Goal: Task Accomplishment & Management: Complete application form

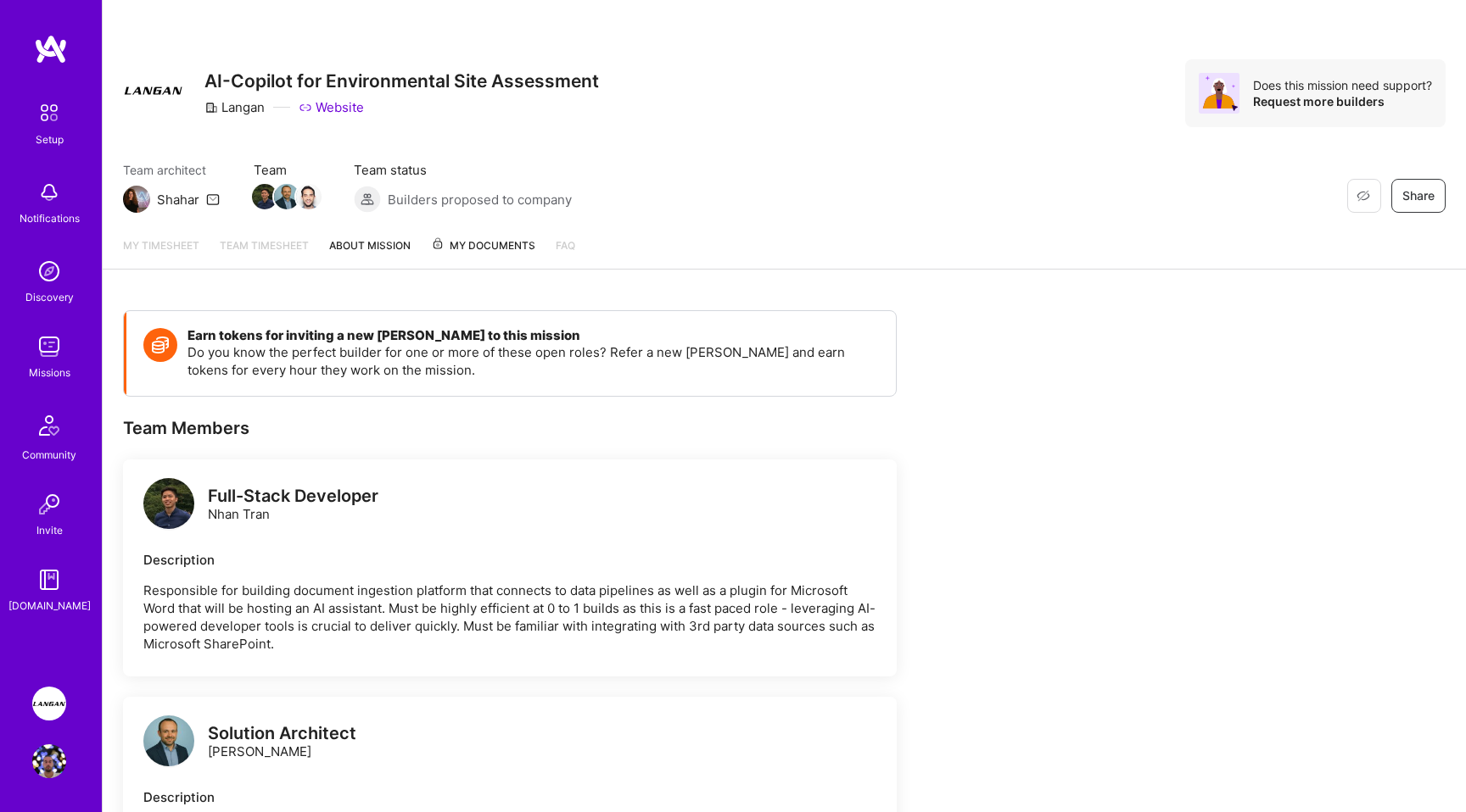
click at [481, 241] on span "My Documents" at bounding box center [483, 245] width 104 height 19
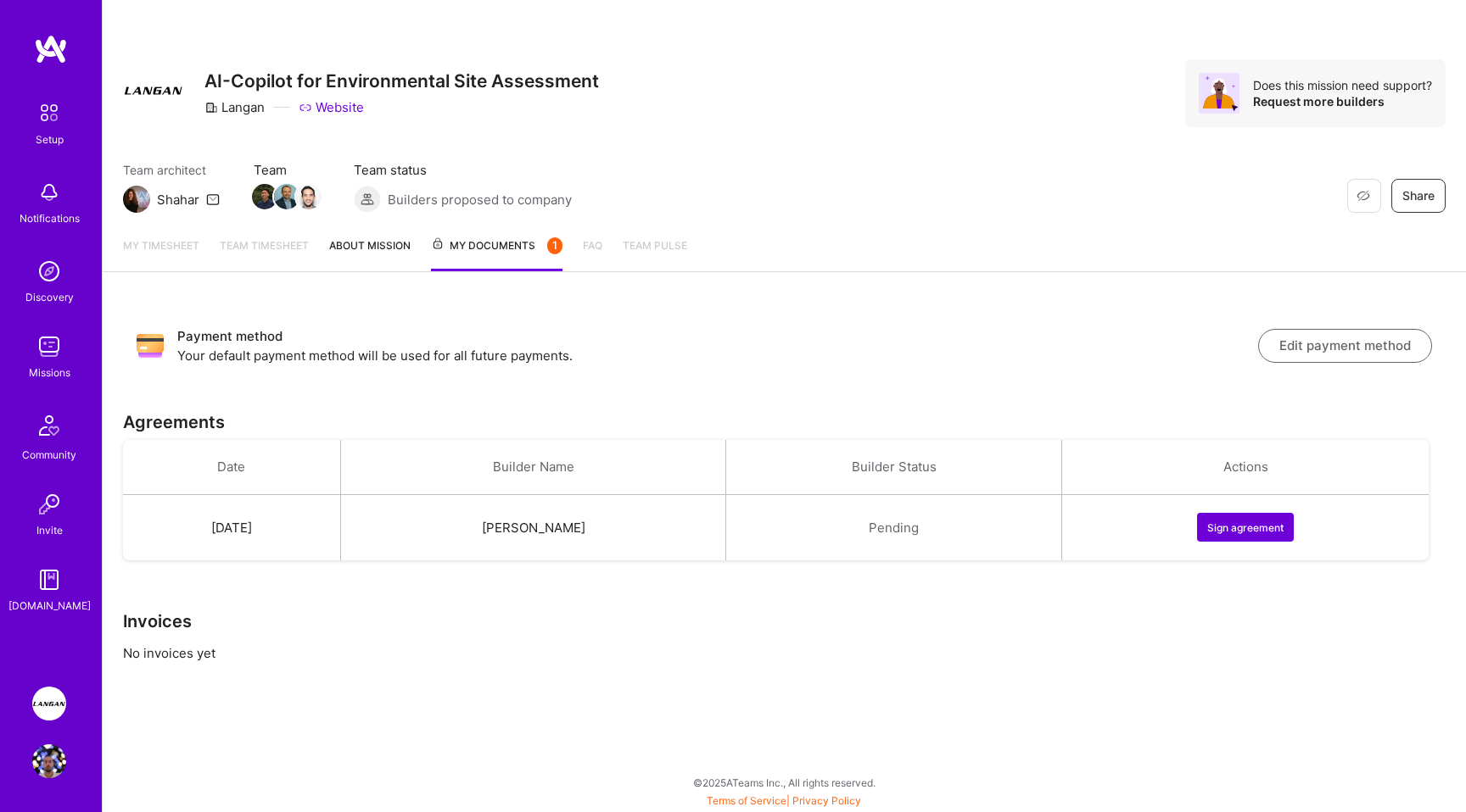
click at [1251, 525] on button "Sign agreement" at bounding box center [1245, 527] width 97 height 28
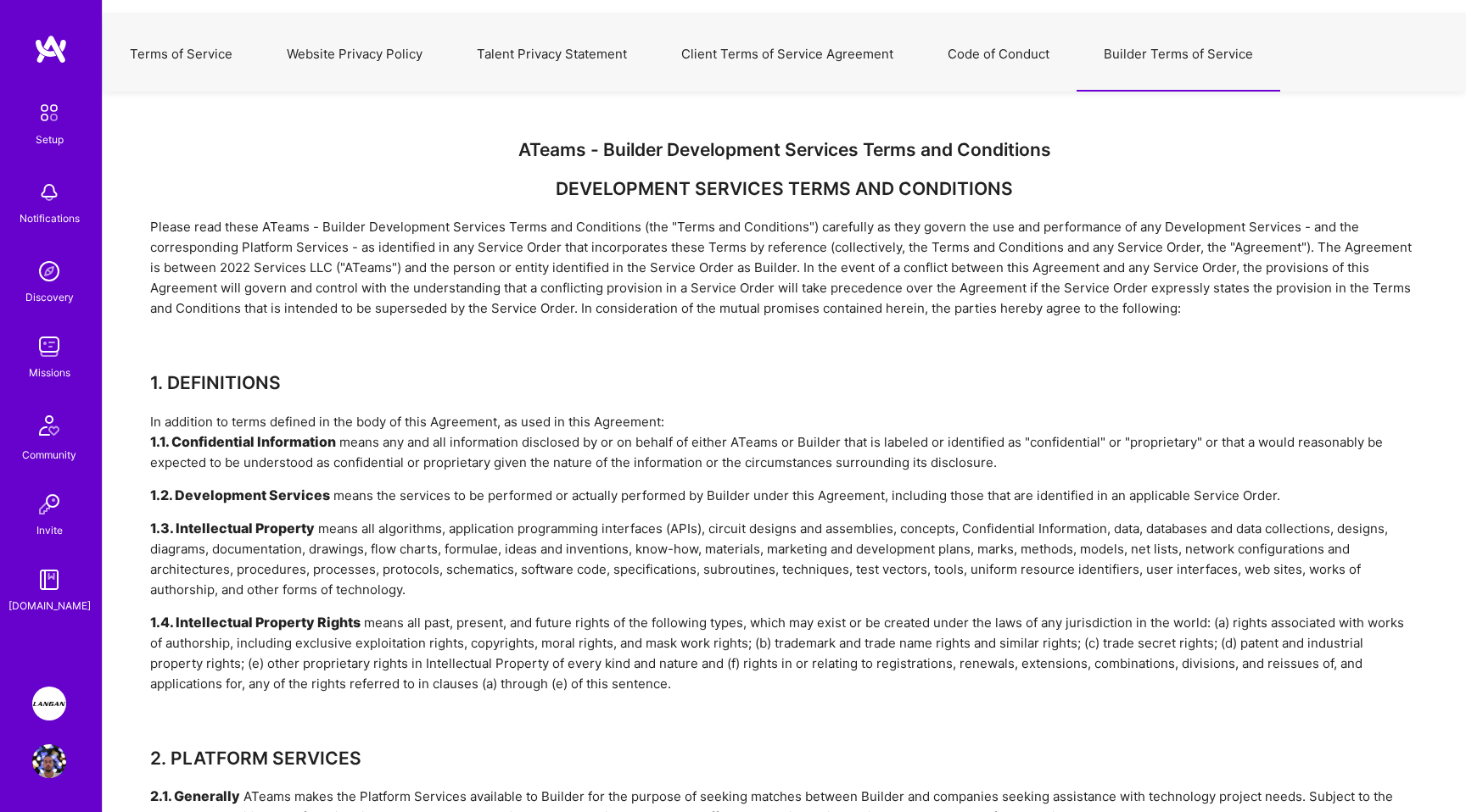
click at [766, 44] on button "Client Terms of Service Agreement" at bounding box center [787, 54] width 267 height 74
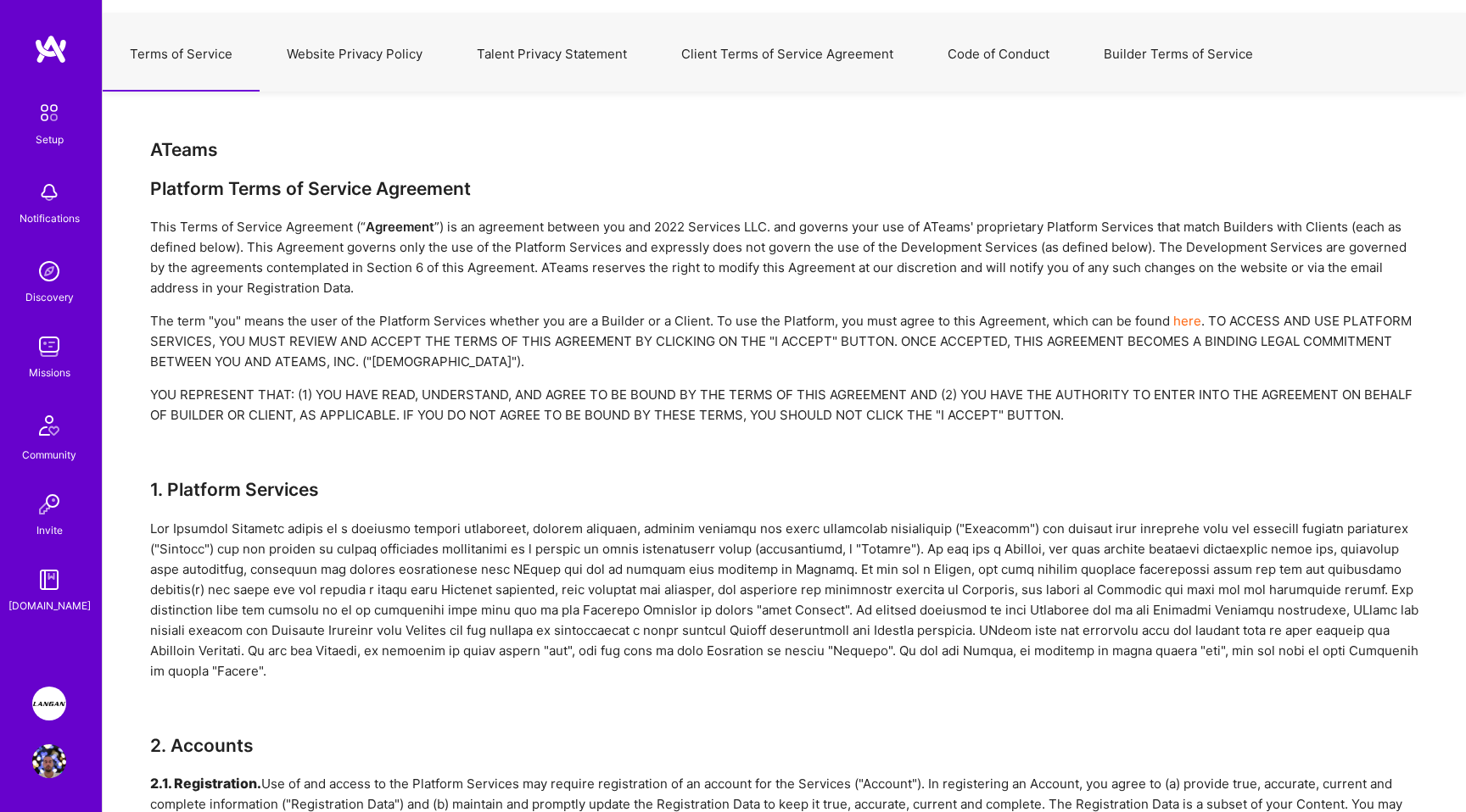
click at [1137, 48] on button "Builder Terms of Service" at bounding box center [1178, 54] width 204 height 74
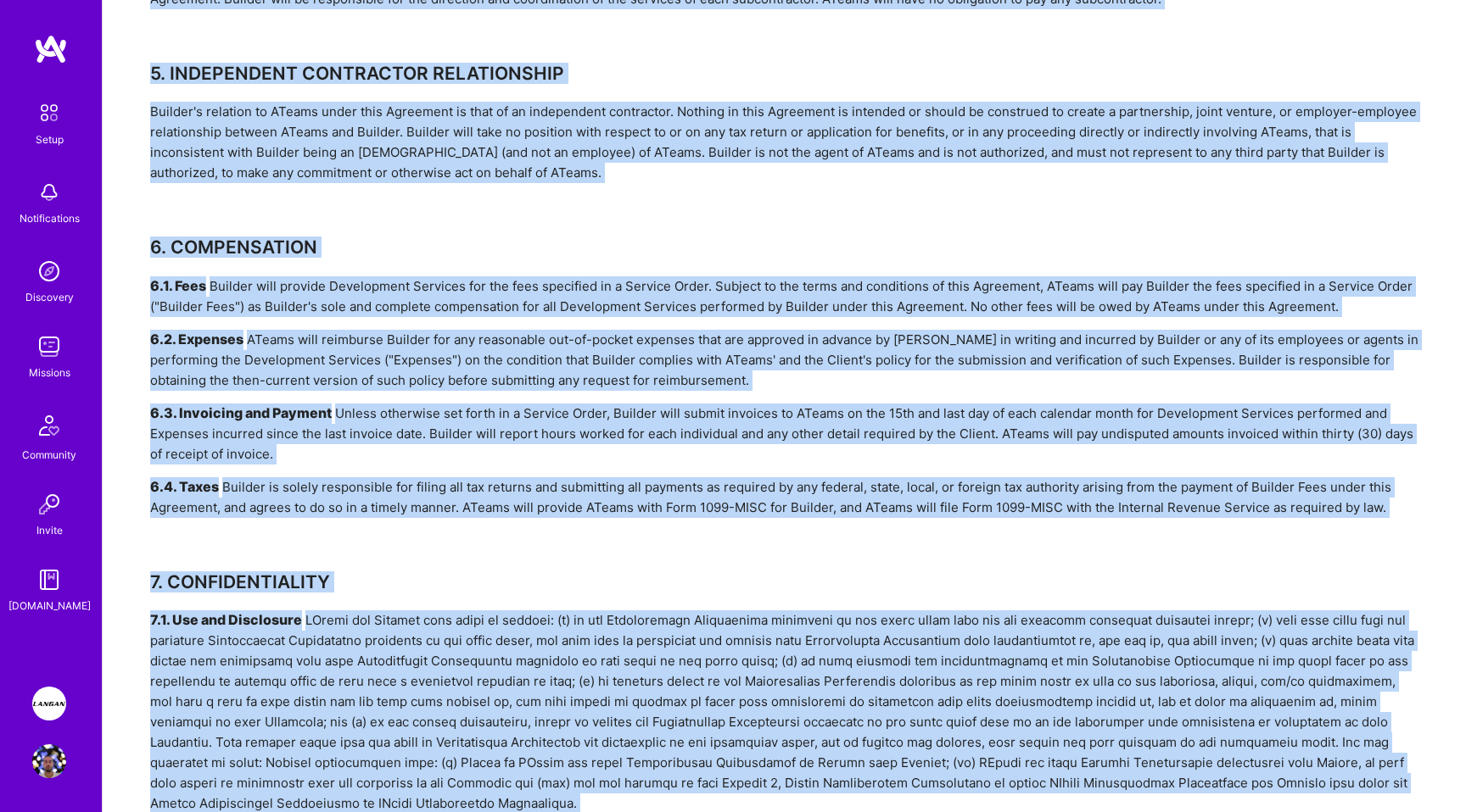
drag, startPoint x: 502, startPoint y: 144, endPoint x: 462, endPoint y: 811, distance: 668.2
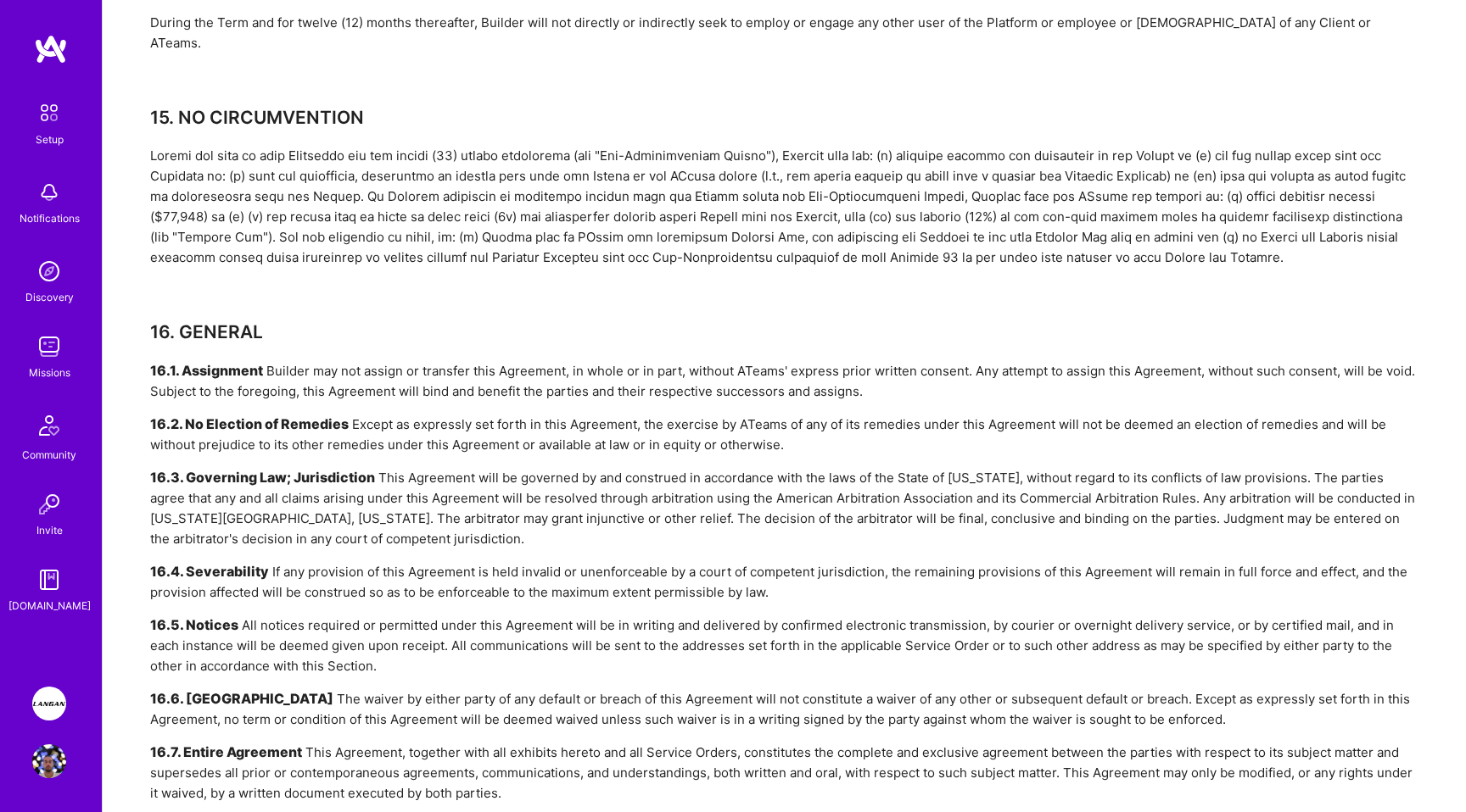
scroll to position [5814, 0]
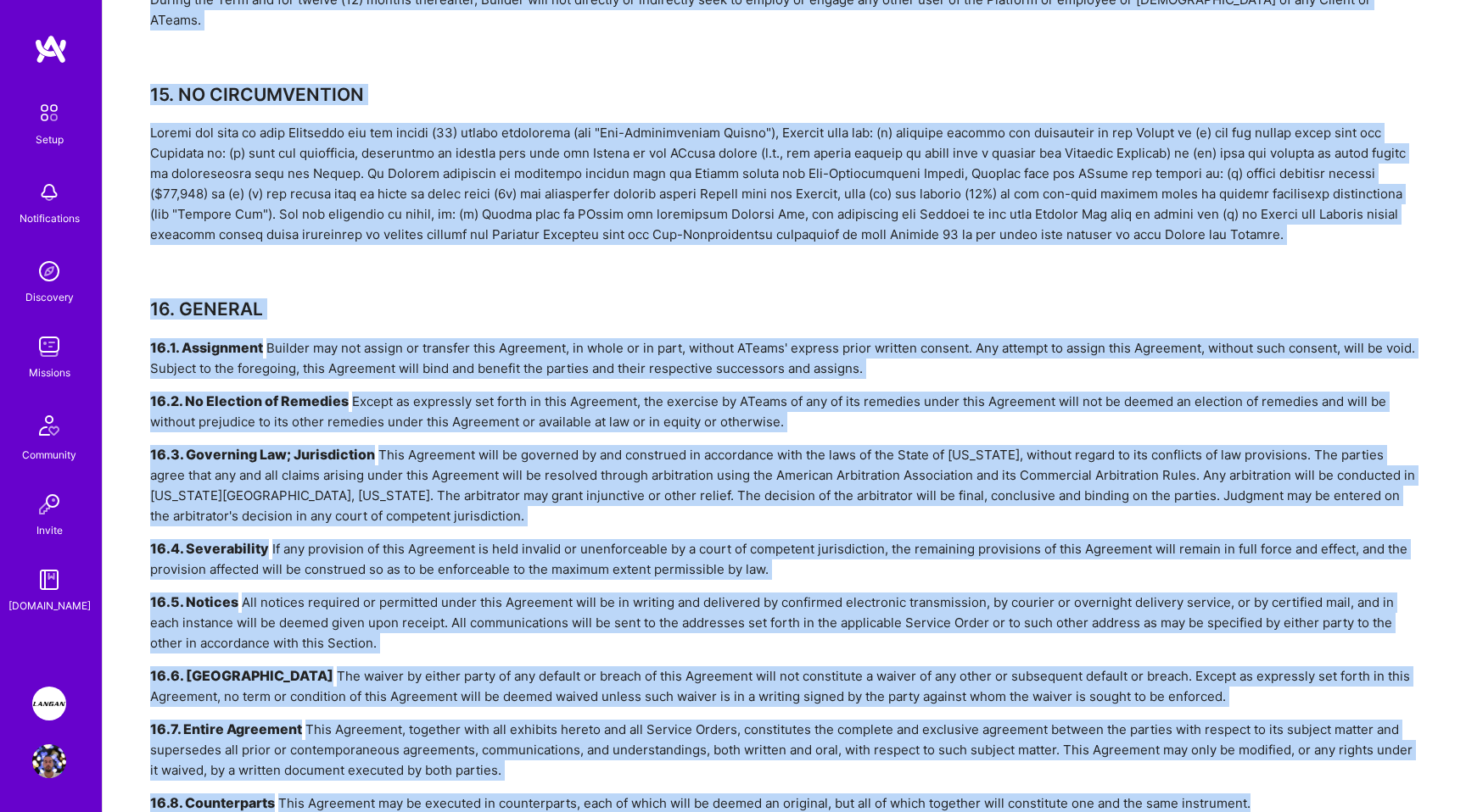
click at [1258, 793] on div "16.8. Counterparts This Agreement may be executed in counterparts, each of whic…" at bounding box center [784, 803] width 1268 height 21
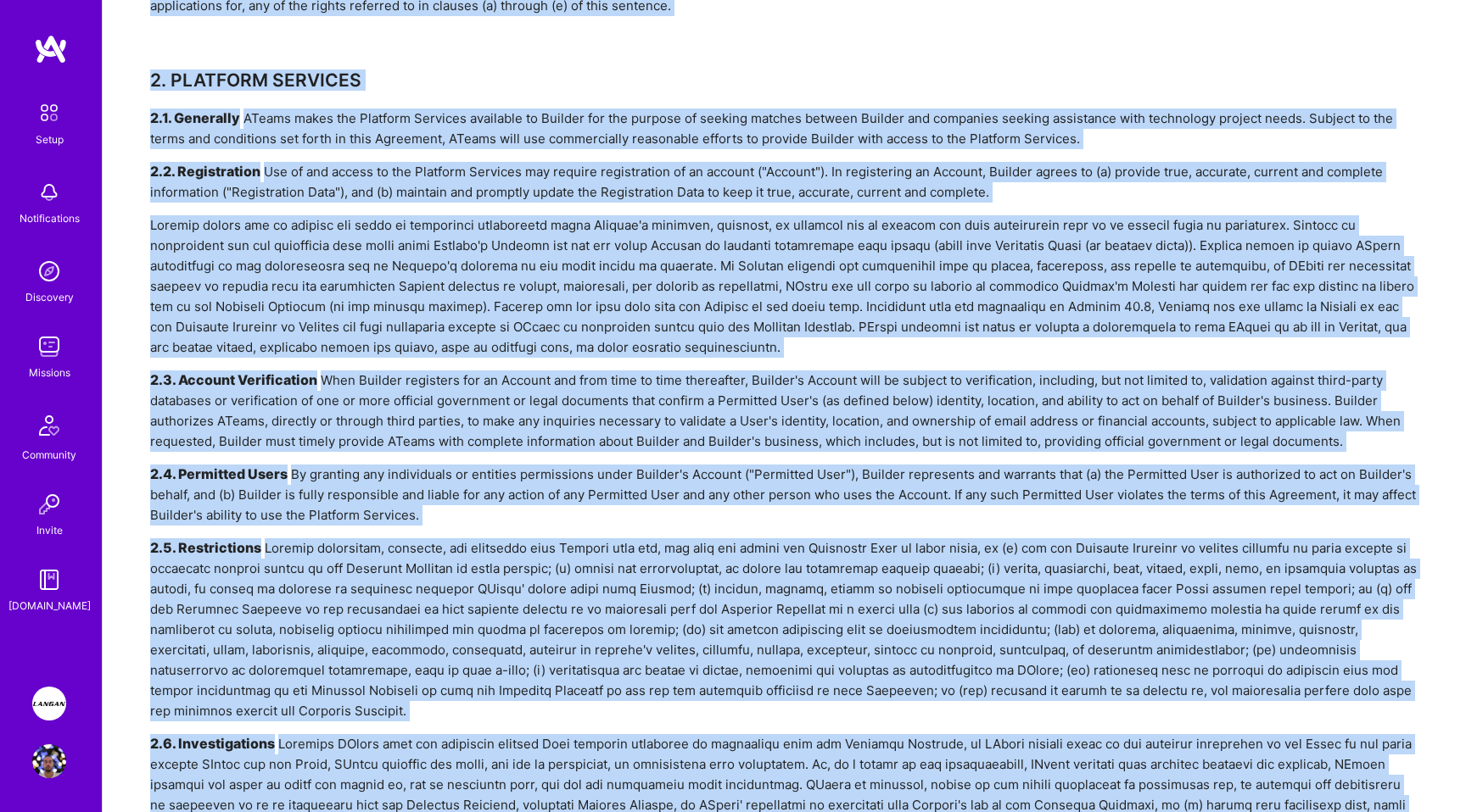
scroll to position [0, 0]
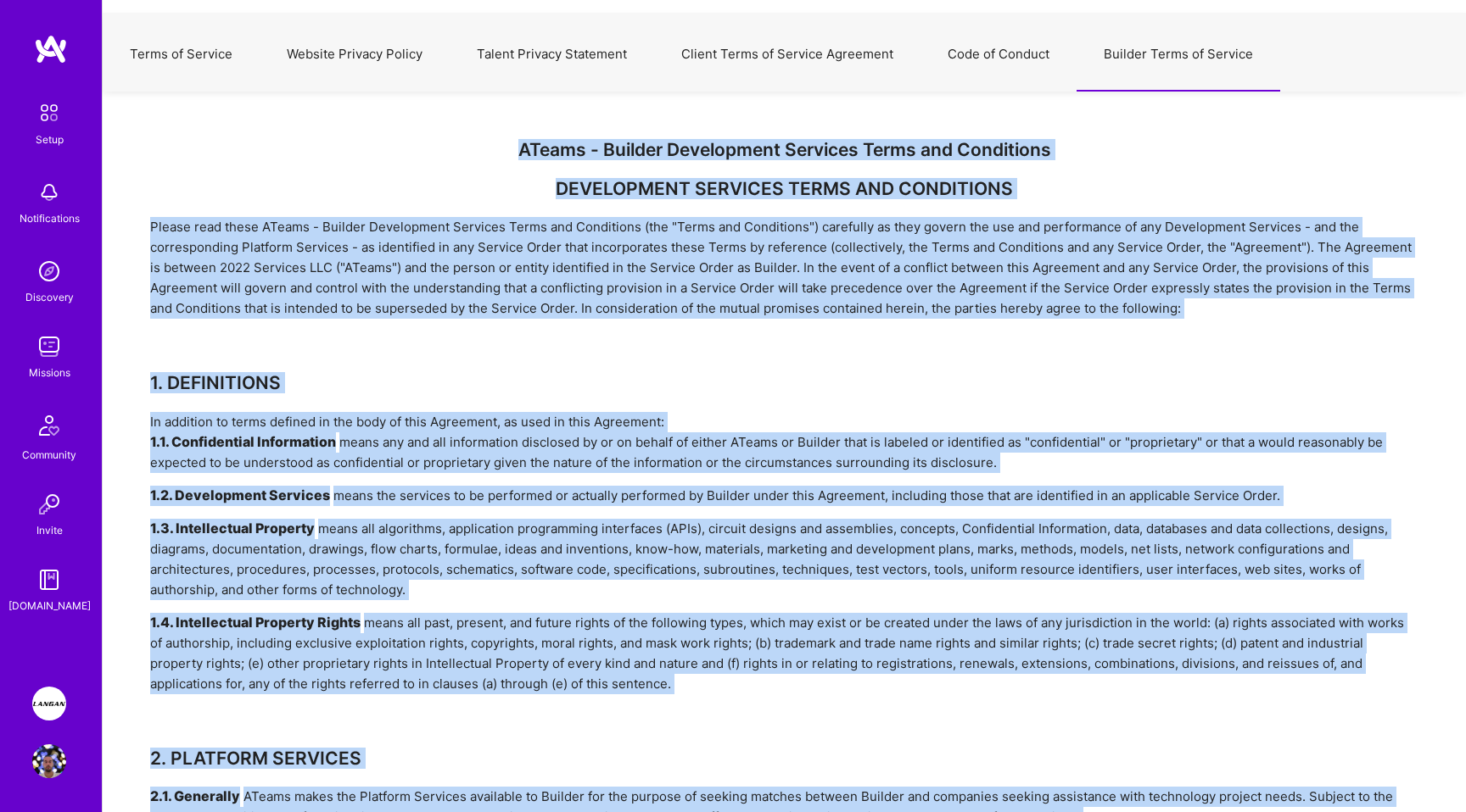
copy div "ATeams - Builder Development Services Terms and Conditions DEVELOPMENT SERVICES…"
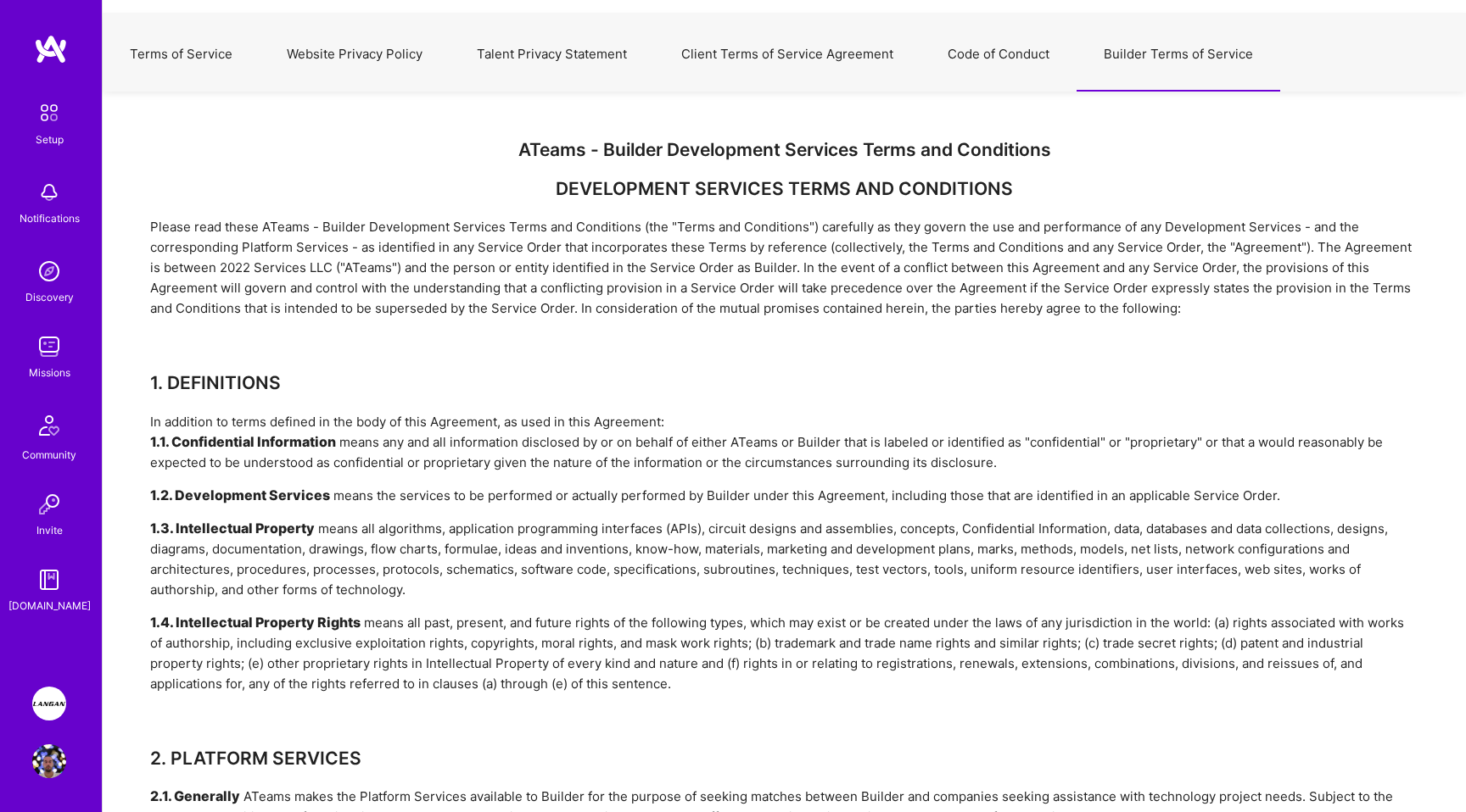
click at [817, 491] on div "1.2. Development Services means the services to be performed or actually perfor…" at bounding box center [784, 496] width 1268 height 21
